Goal: Task Accomplishment & Management: Use online tool/utility

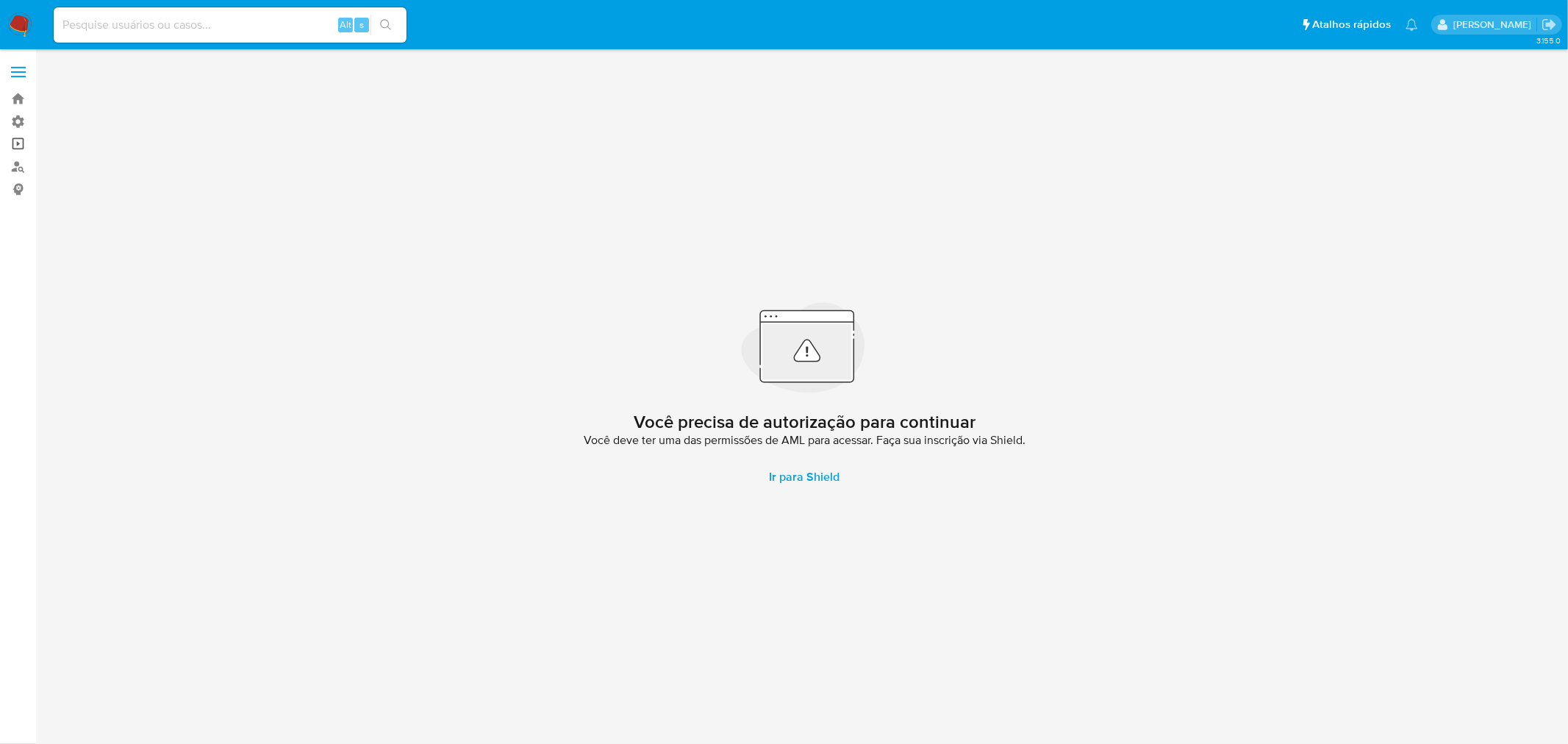
click at [18, 142] on link "Operações em massa" at bounding box center [87, 144] width 175 height 22
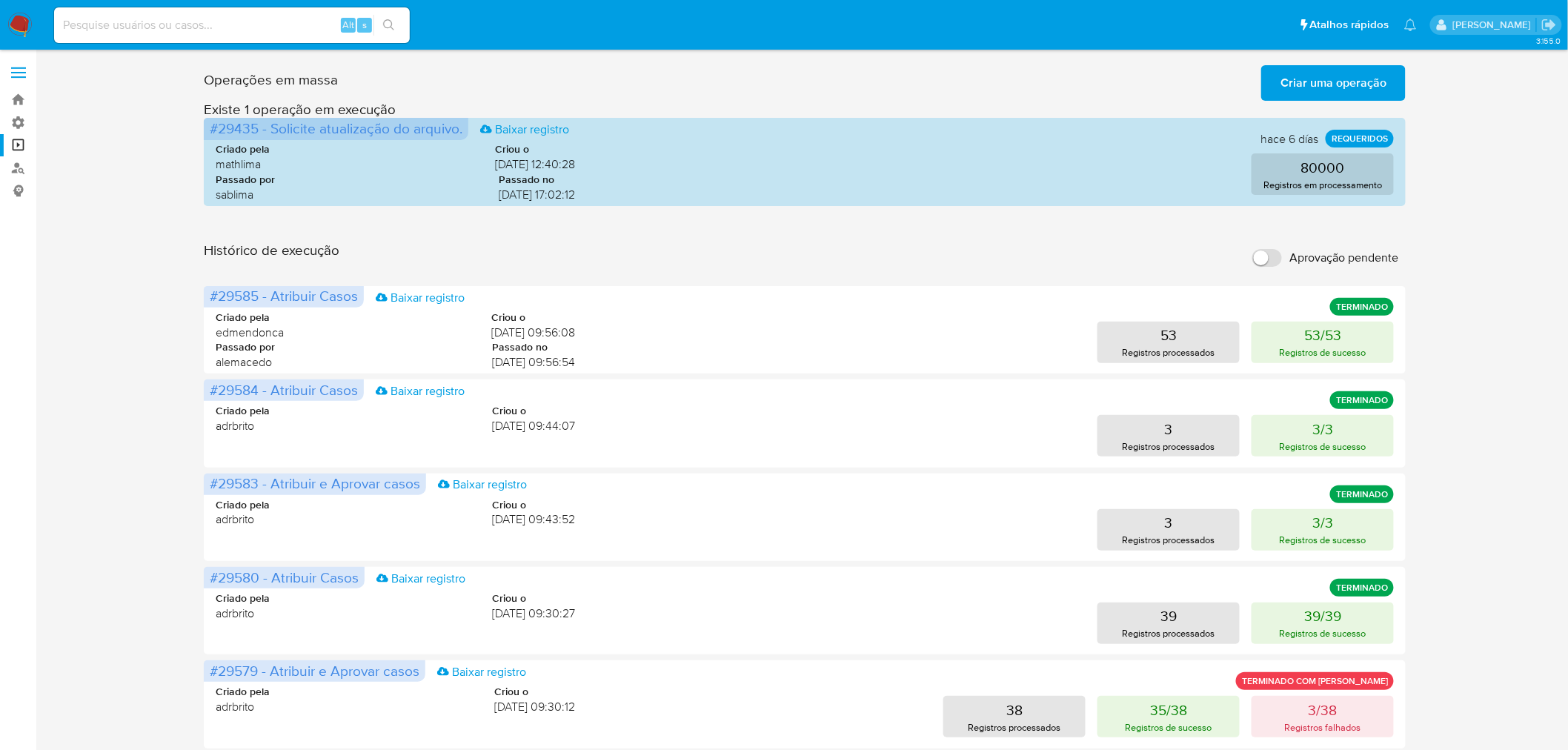
click at [1366, 86] on span "Criar uma operação" at bounding box center [1333, 83] width 106 height 33
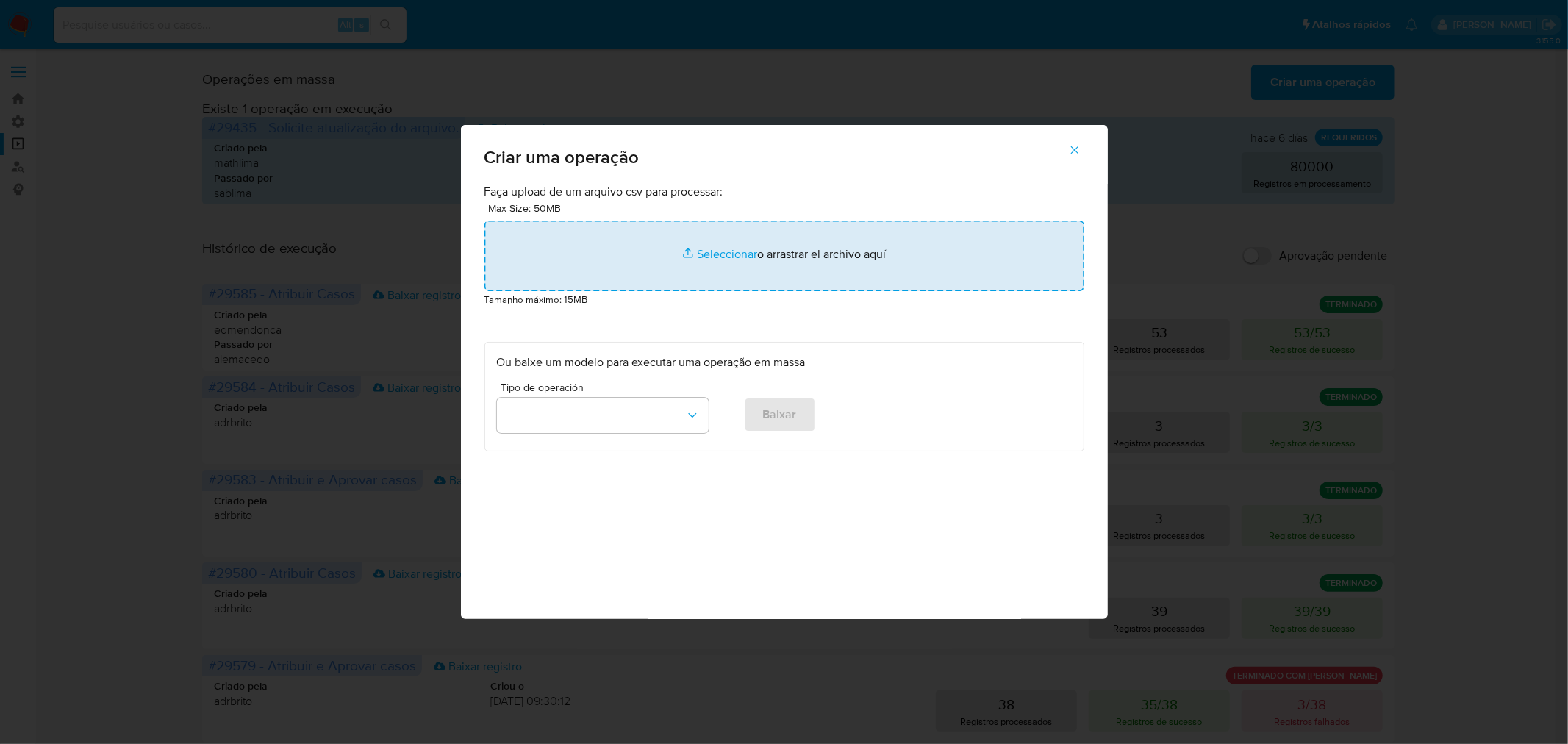
click at [800, 269] on input "file" at bounding box center [784, 255] width 600 height 71
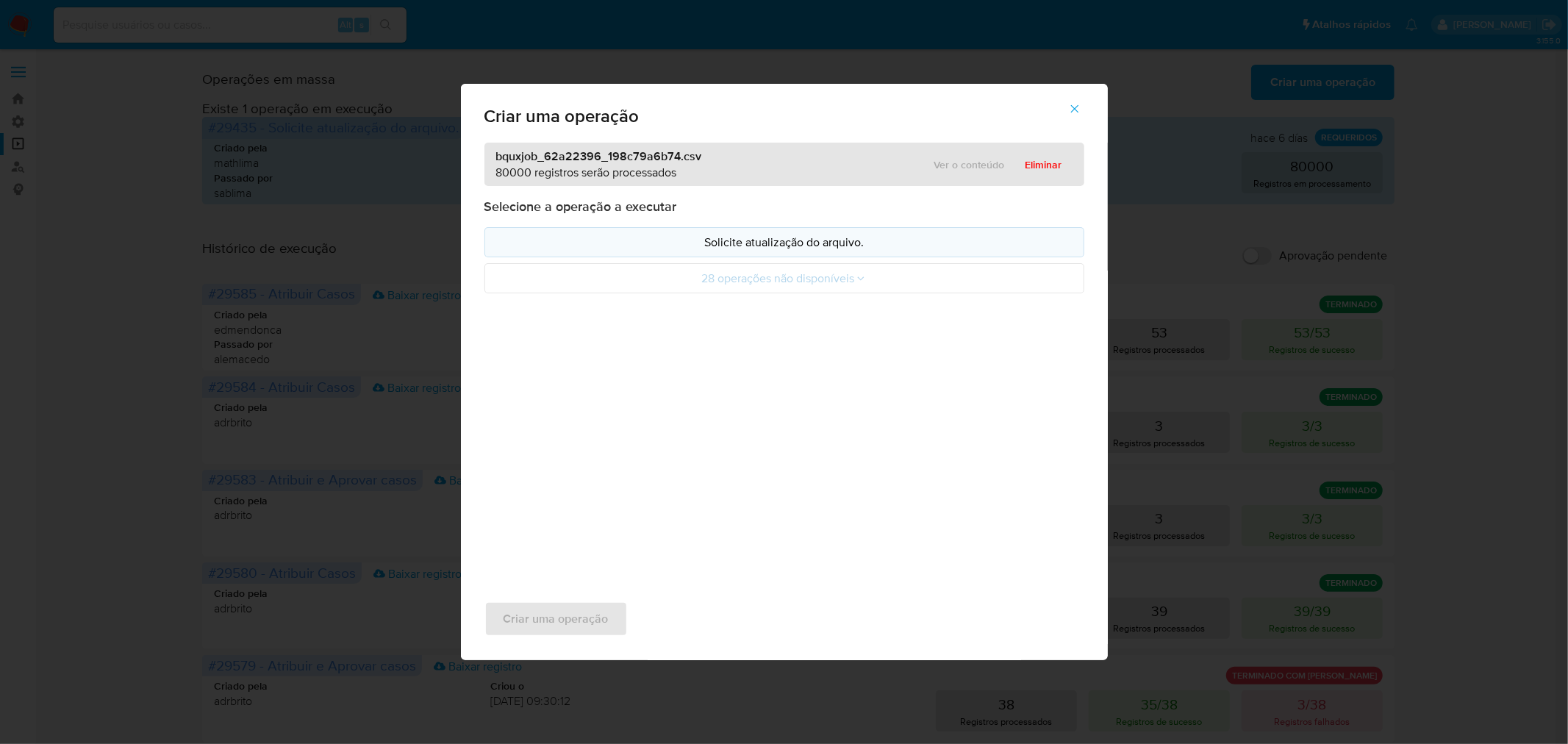
click at [762, 248] on p "Solicite atualização do arquivo." at bounding box center [784, 242] width 575 height 17
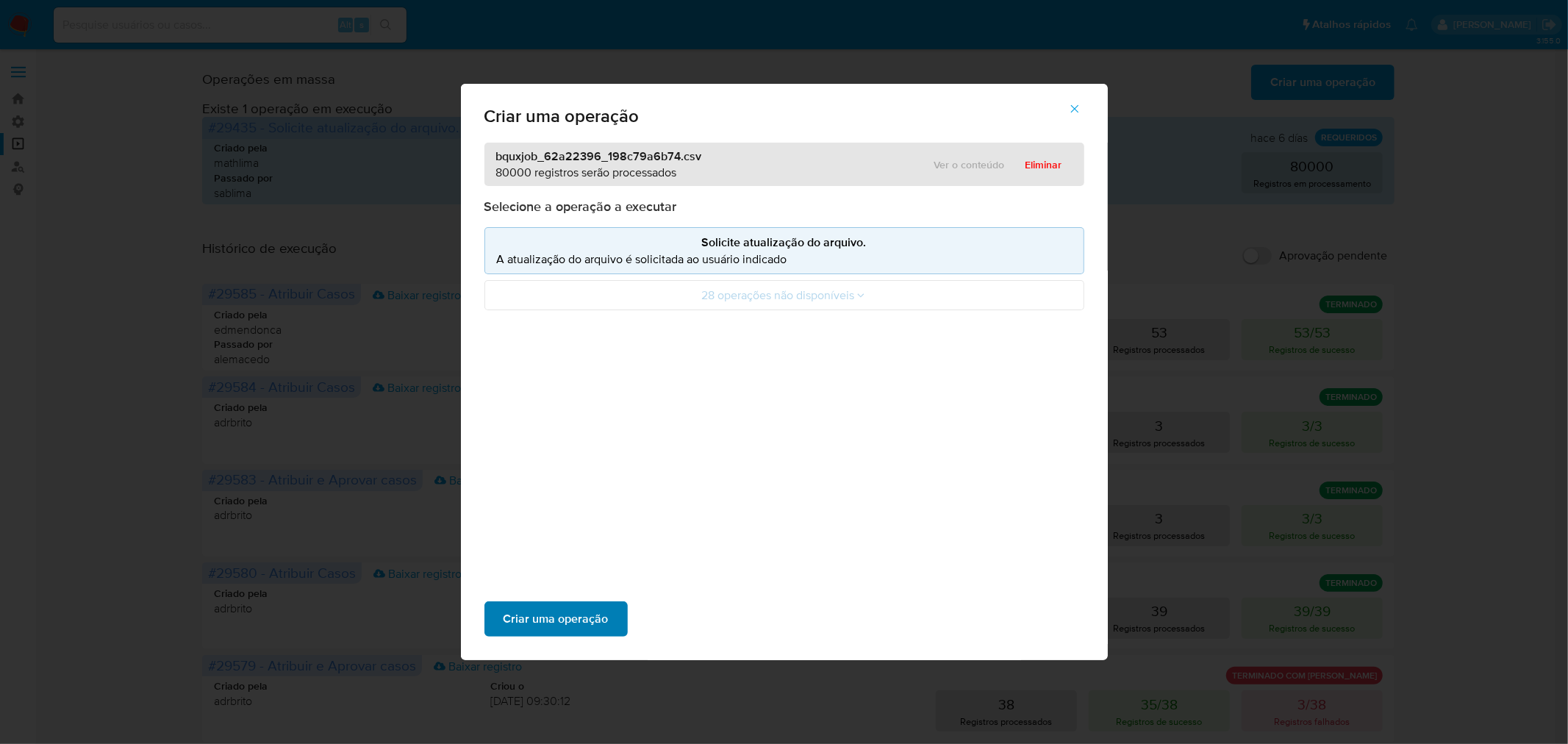
click at [577, 621] on span "Criar uma operação" at bounding box center [556, 618] width 105 height 32
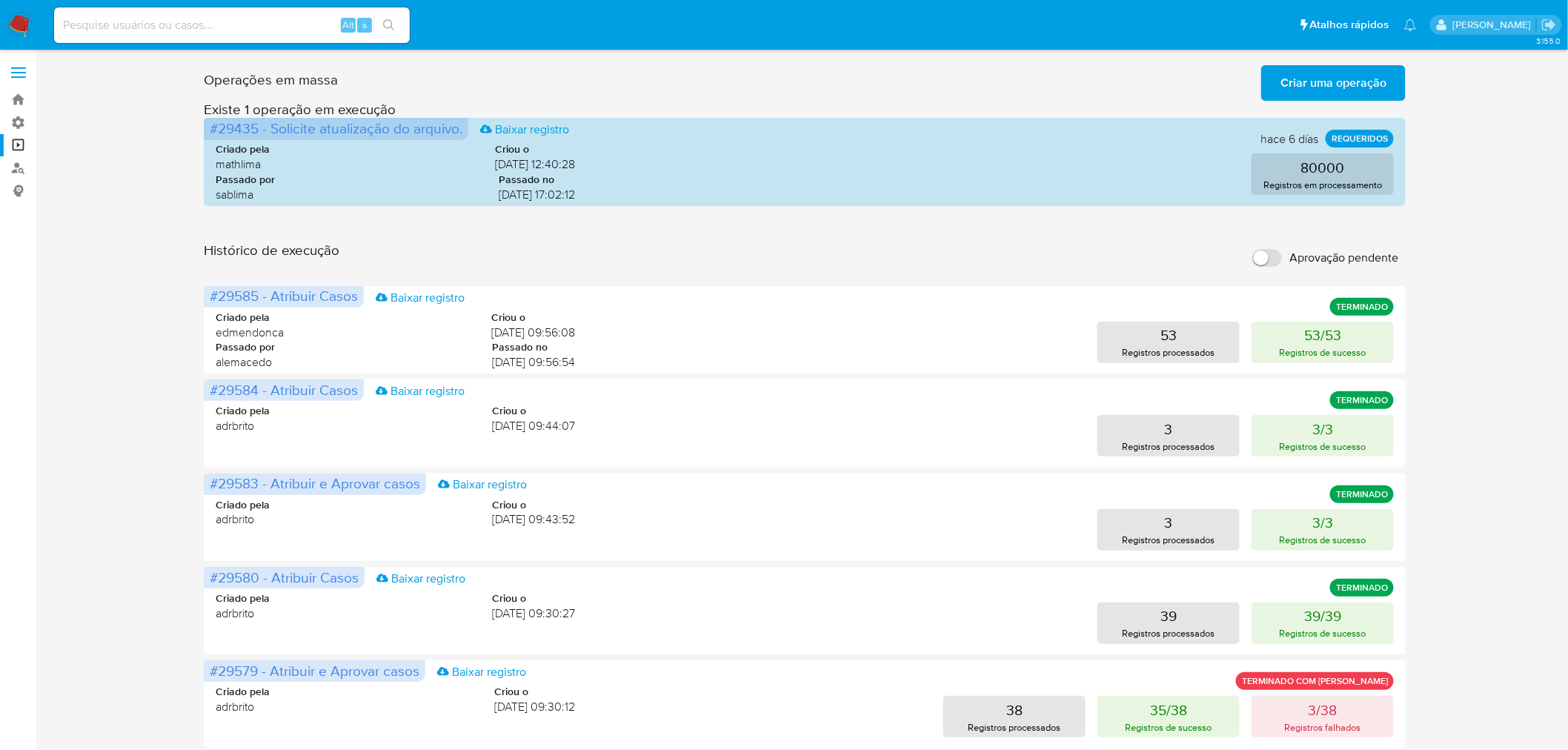
click at [1275, 261] on input "Aprovação pendente" at bounding box center [1267, 257] width 29 height 18
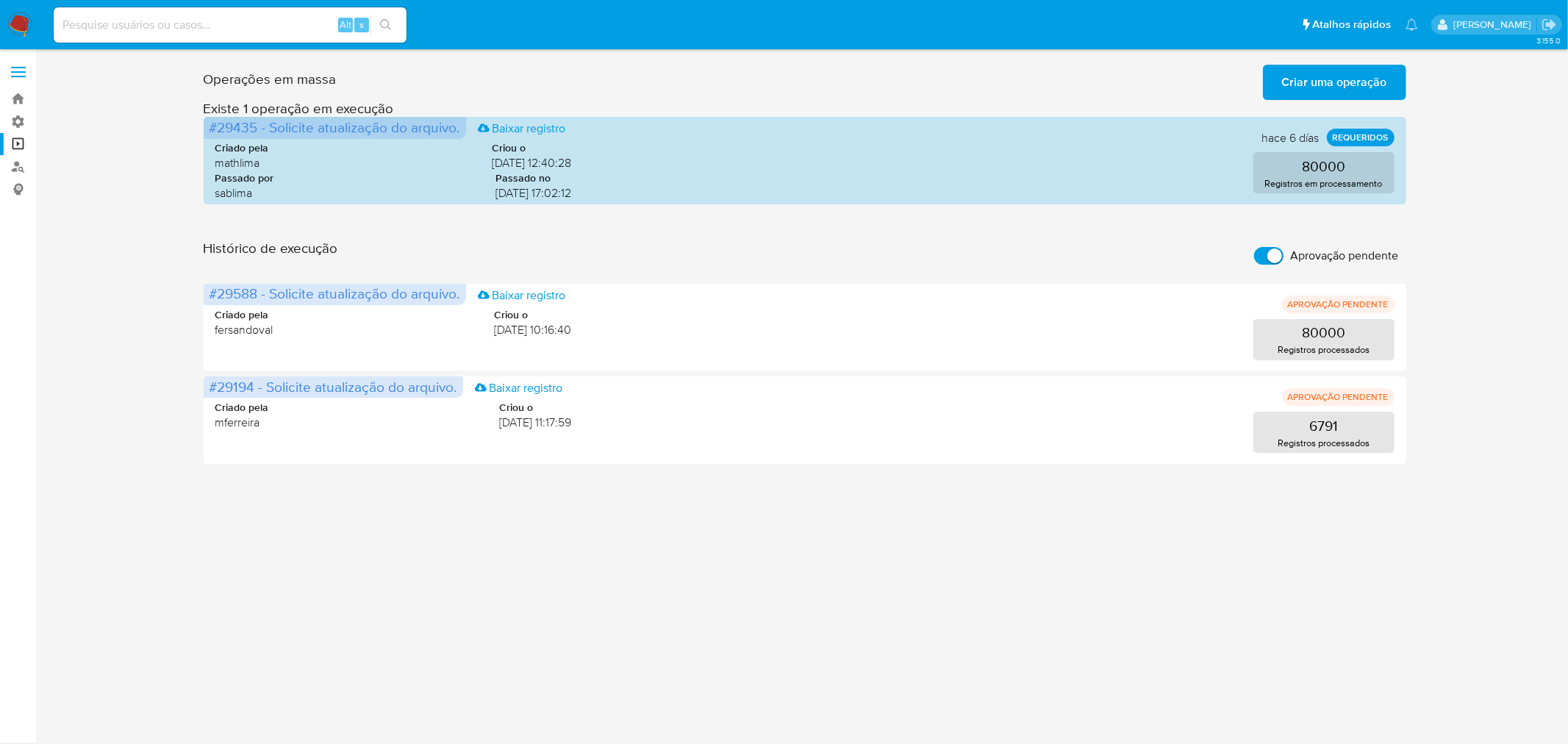
click at [1386, 81] on span "Criar uma operação" at bounding box center [1335, 82] width 105 height 32
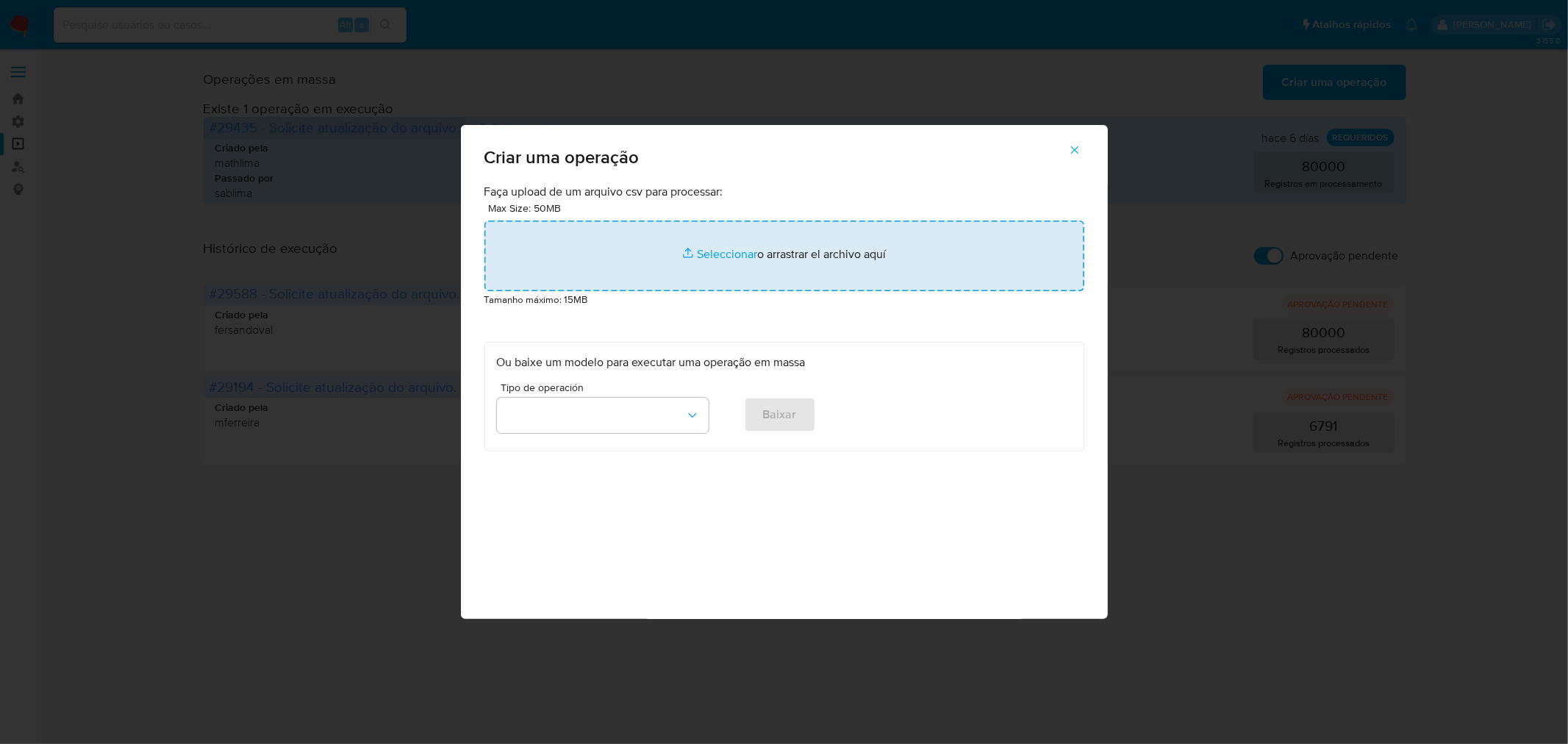
click at [793, 247] on input "file" at bounding box center [784, 255] width 600 height 71
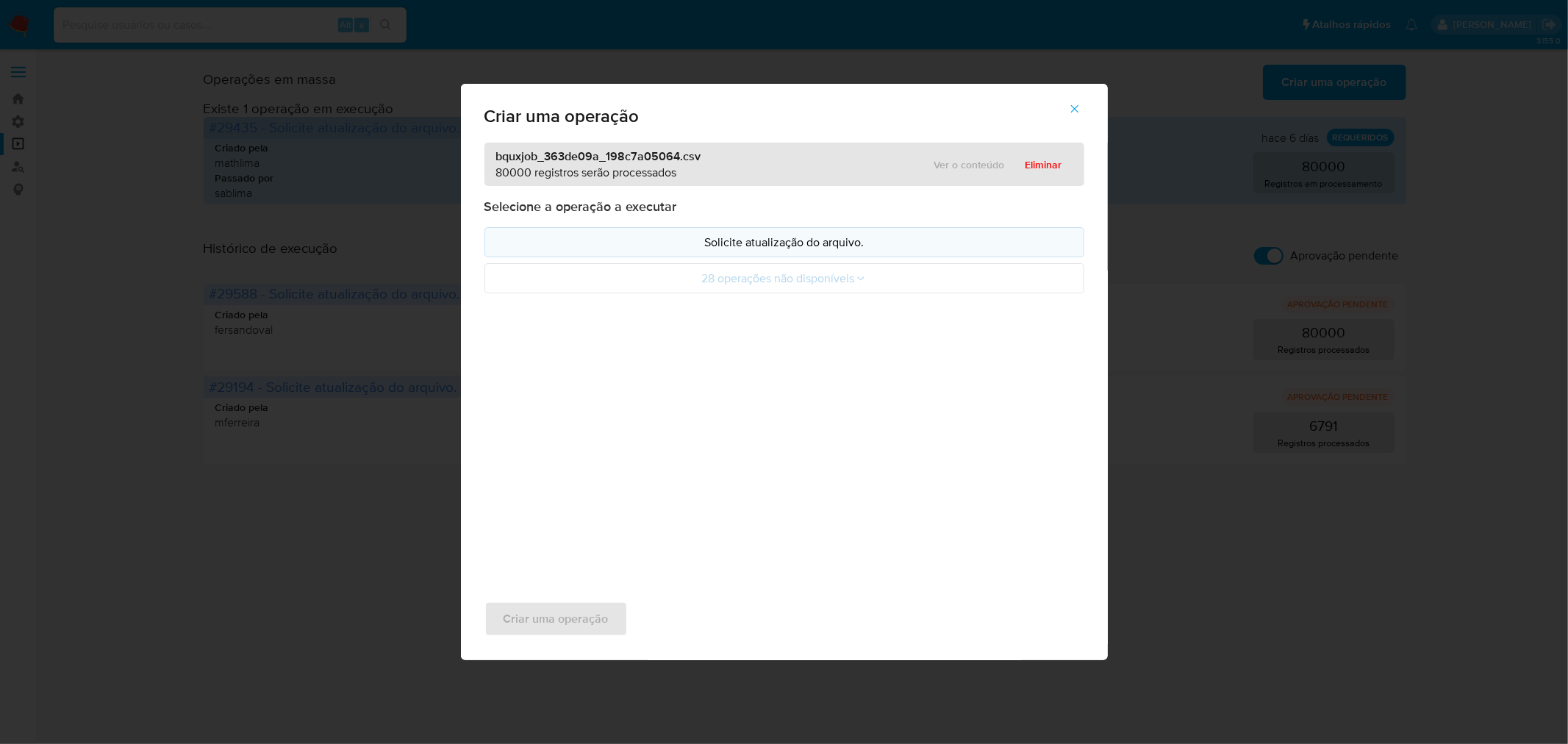
click at [751, 234] on p "Solicite atualização do arquivo." at bounding box center [784, 242] width 575 height 17
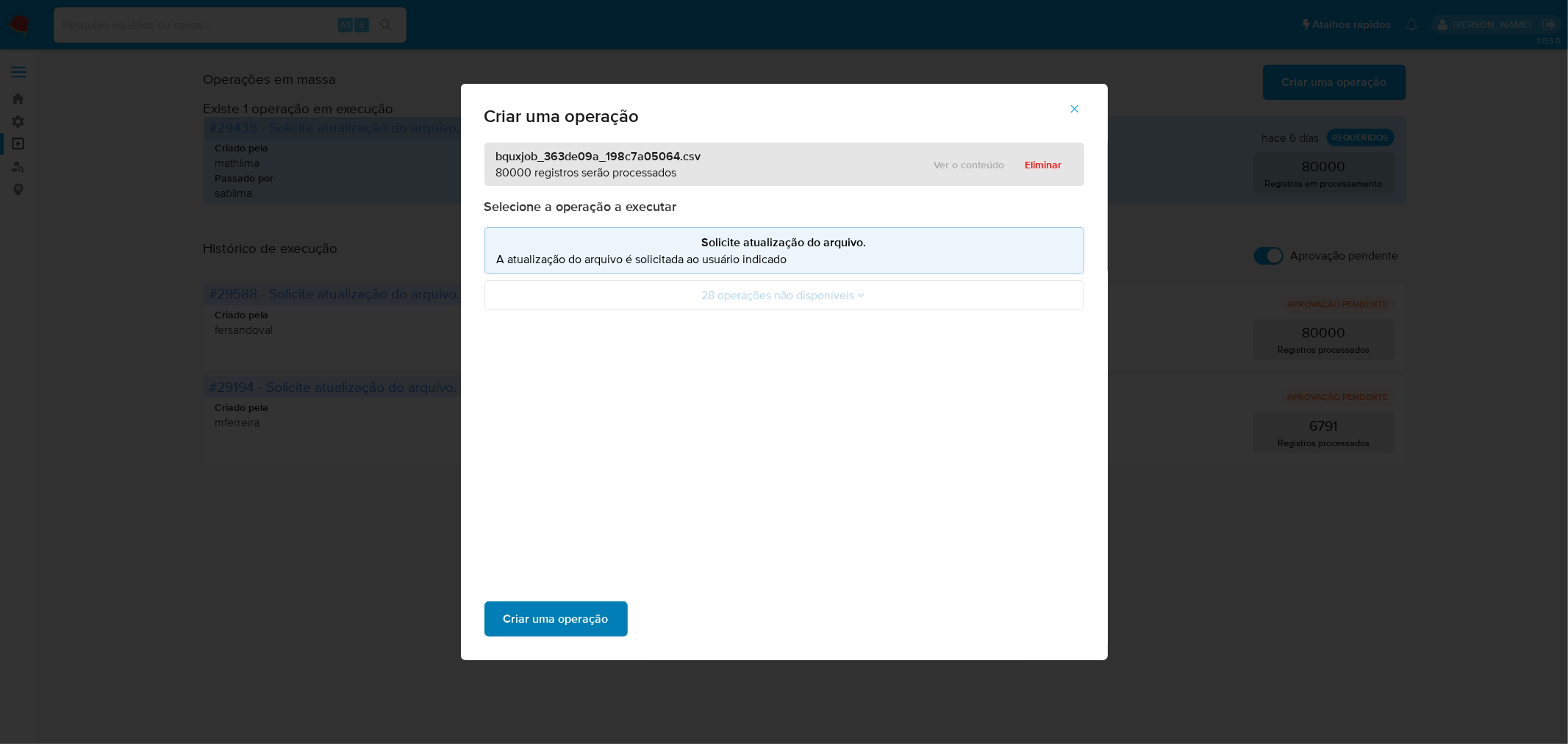
click at [585, 621] on span "Criar uma operação" at bounding box center [556, 618] width 105 height 32
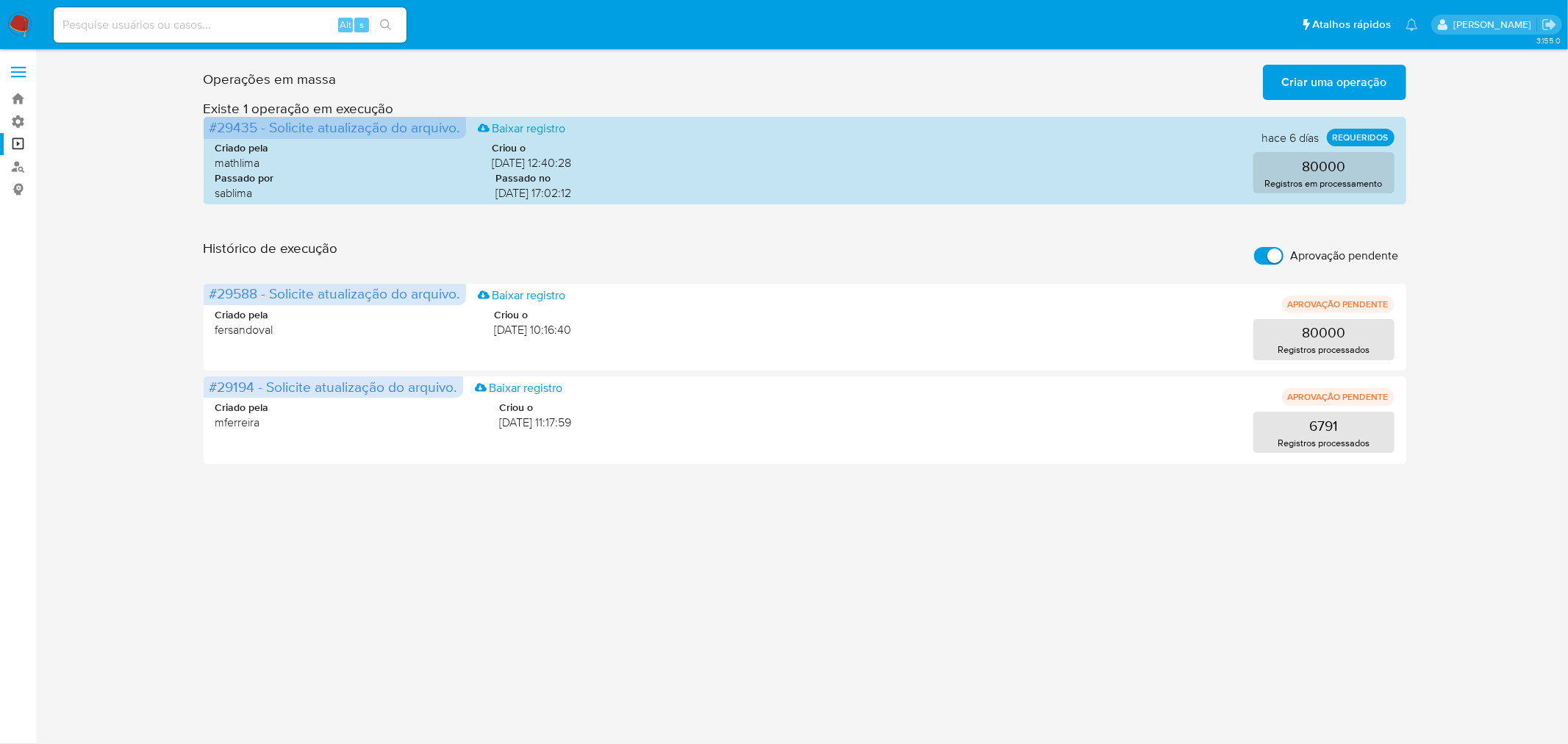
click at [1262, 252] on input "Aprovação pendente" at bounding box center [1269, 255] width 29 height 17
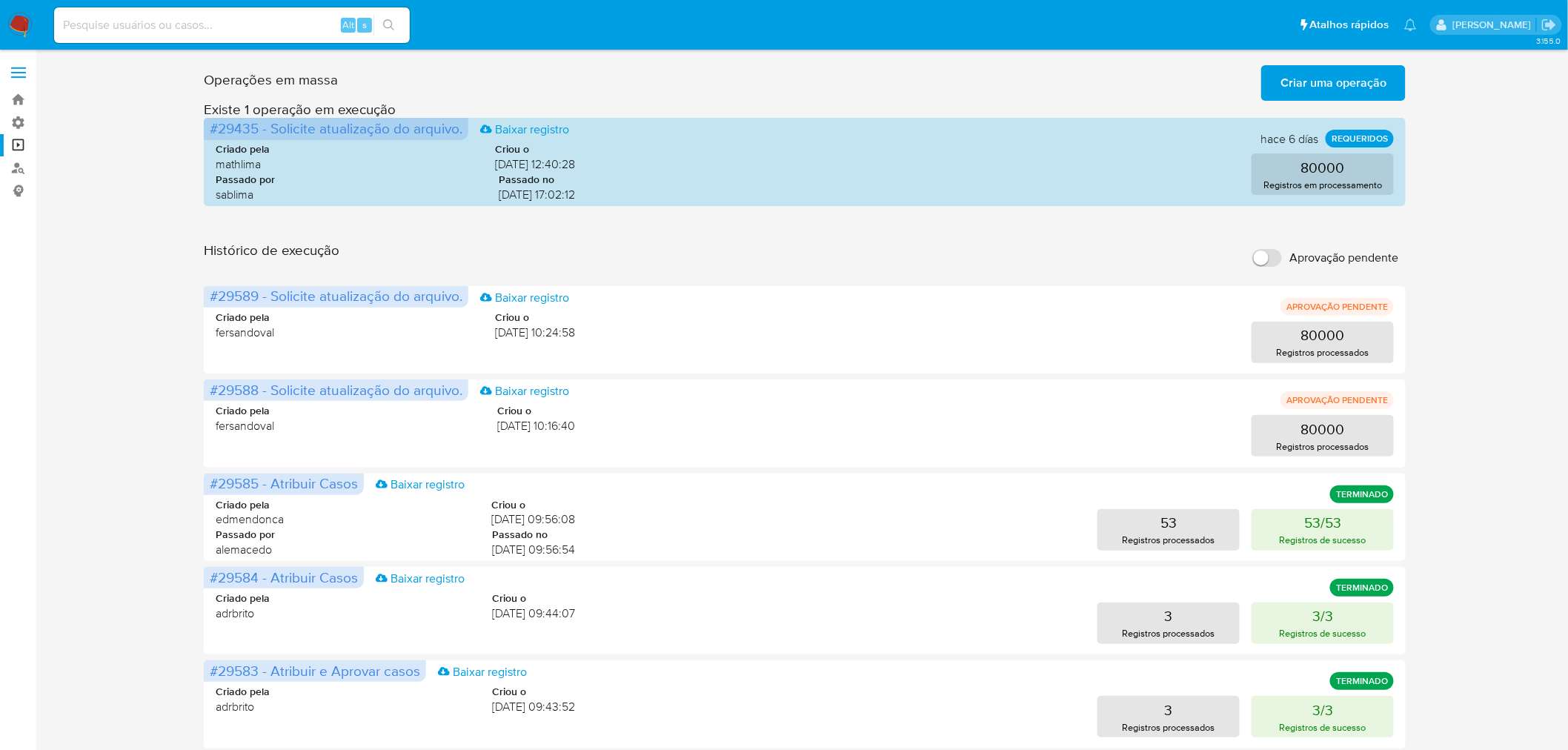
click at [1272, 254] on input "Aprovação pendente" at bounding box center [1267, 257] width 29 height 18
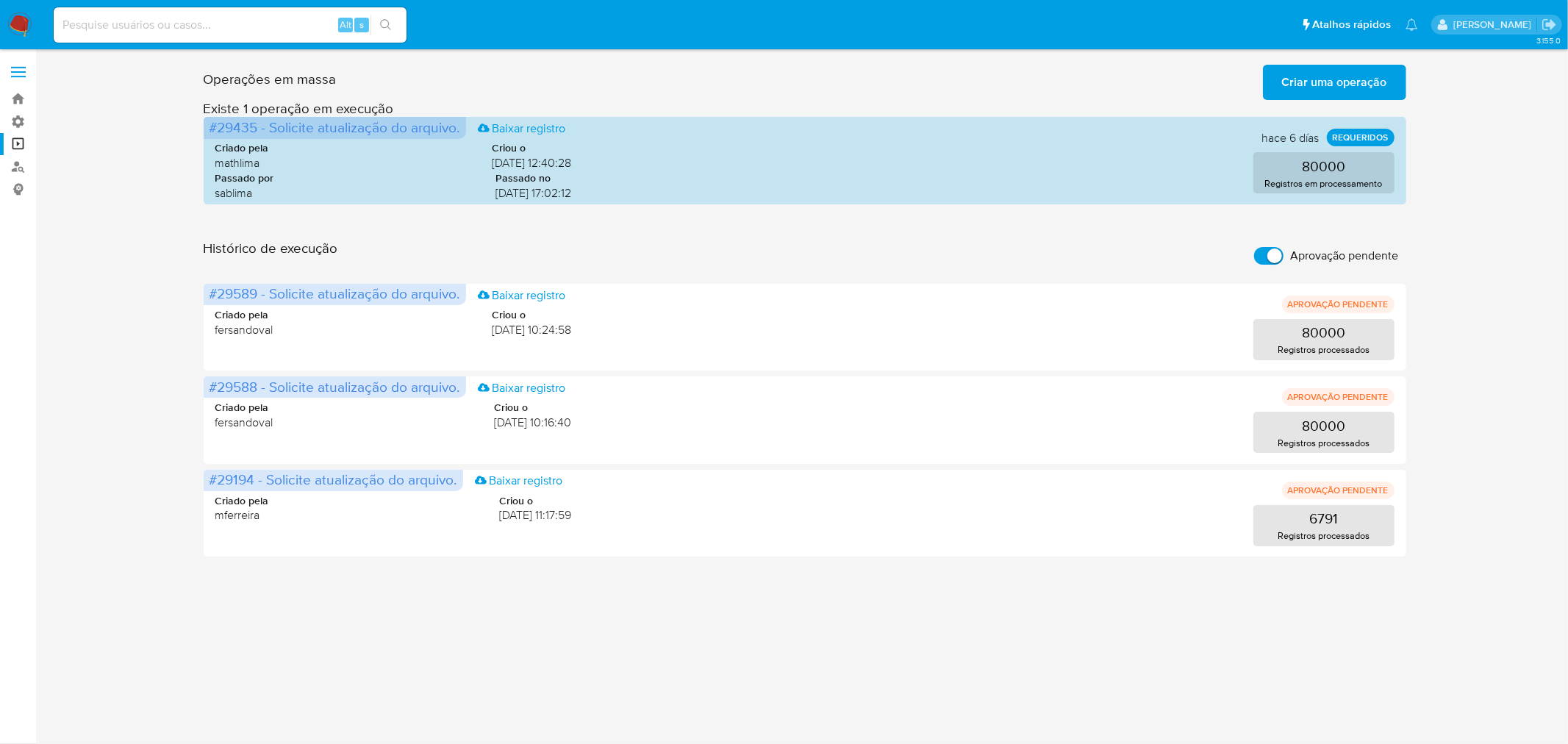
click at [1259, 259] on input "Aprovação pendente" at bounding box center [1269, 255] width 29 height 17
checkbox input "false"
